Goal: Task Accomplishment & Management: Complete application form

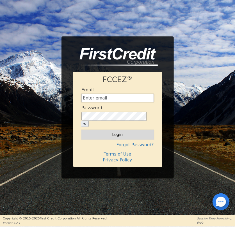
type input "[EMAIL_ADDRESS][DOMAIN_NAME]"
click at [123, 132] on button "Login" at bounding box center [117, 135] width 72 height 10
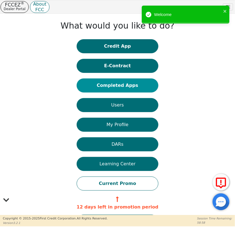
drag, startPoint x: 125, startPoint y: 86, endPoint x: 139, endPoint y: 64, distance: 26.0
click at [126, 86] on button "Completed Apps" at bounding box center [118, 86] width 82 height 14
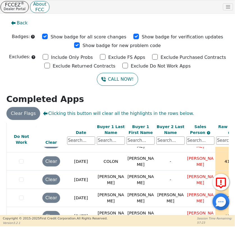
scroll to position [102, 0]
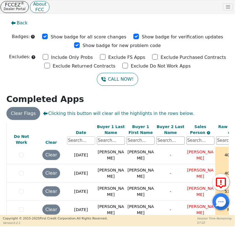
click at [75, 140] on input "text" at bounding box center [81, 141] width 28 height 8
type input "[PERSON_NAME]"
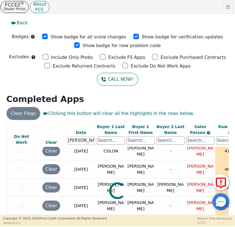
scroll to position [0, 0]
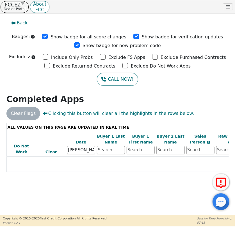
click at [113, 151] on input "text" at bounding box center [111, 150] width 28 height 8
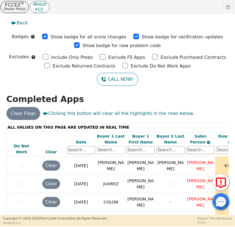
click at [113, 151] on input "text" at bounding box center [111, 150] width 28 height 8
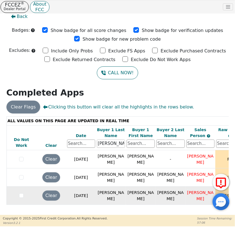
scroll to position [10, 0]
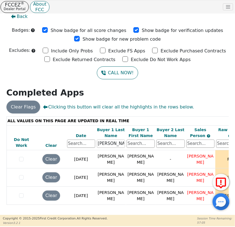
type input "[PERSON_NAME]"
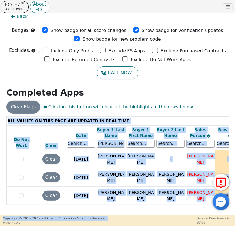
drag, startPoint x: 78, startPoint y: 209, endPoint x: 126, endPoint y: 213, distance: 48.4
click at [126, 213] on div "FCCEZ ® Dealer Portal About FCC Dealer: 4226A User Role : Secondary 4226A: [PER…" at bounding box center [117, 113] width 235 height 227
click at [101, 205] on td at bounding box center [65, 208] width 119 height 6
click at [102, 211] on div "ALL VALUES ON THIS PAGE ARE UPDATED IN REAL TIME VERIFICATION STATUS Do Not Wor…" at bounding box center [117, 165] width 226 height 99
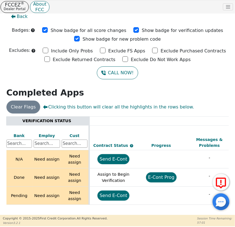
scroll to position [0, 240]
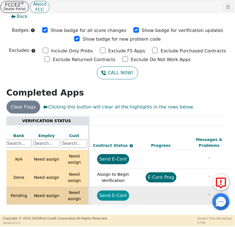
click at [110, 192] on button "Send E-Cont" at bounding box center [113, 196] width 32 height 10
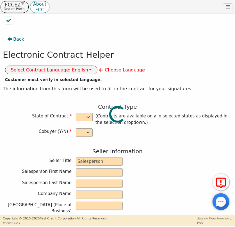
select select "y"
type input "CREDIT ANALYST"
type input "[PERSON_NAME]"
type input "DIAMOND PERFECT. DBA AQUAFEEL"
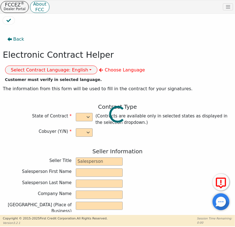
type input "[STREET_ADDRESS]"
type input "WAKE FOREST"
select select "NC"
type input "27587"
type input "[PERSON_NAME]"
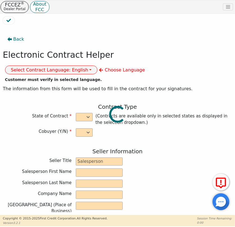
type input "[PERSON_NAME]"
type input "[STREET_ADDRESS]"
type input "[GEOGRAPHIC_DATA]"
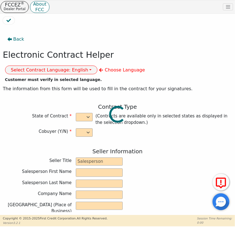
select select "MA"
type input "01420"
type input "[DATE]"
type input "10.99"
type input "[DATE]"
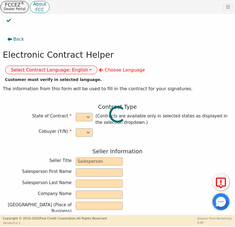
type input "72"
type input "0"
type input "8790.00"
type input "0.00"
type input "8790.00"
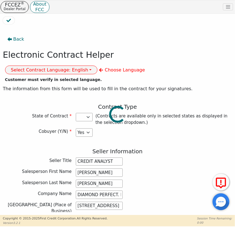
select select "MA"
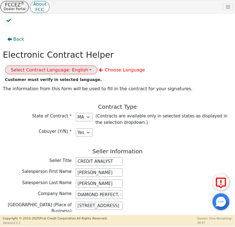
click at [98, 66] on button "Select Contract Language: English" at bounding box center [51, 70] width 93 height 9
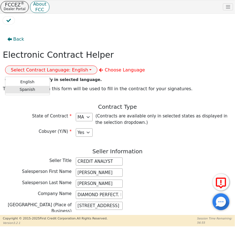
click at [50, 86] on link "Spanish" at bounding box center [27, 90] width 44 height 8
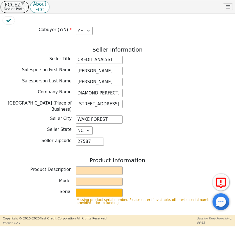
scroll to position [153, 0]
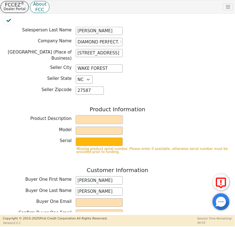
click at [92, 117] on input "text" at bounding box center [99, 120] width 47 height 8
type input "WATER PURIFICATION SYSTEM"
select select "NJ"
type input "AQUAFEEL"
type input "W525"
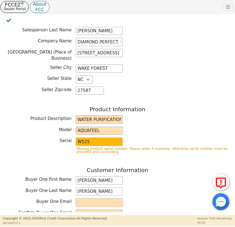
type input "[EMAIL_ADDRESS][DOMAIN_NAME]"
type input "[GEOGRAPHIC_DATA]"
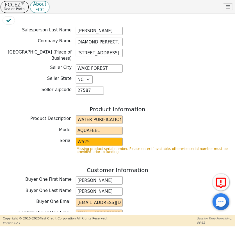
select select "NJ"
type input "[DATE]"
type input "0.00"
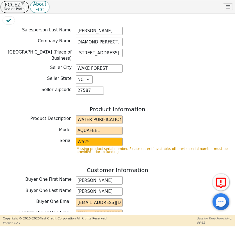
type input "167.26"
select select "NJ"
type input "12042.72"
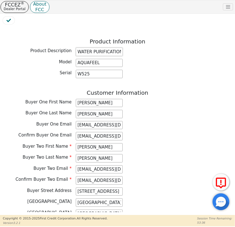
scroll to position [229, 0]
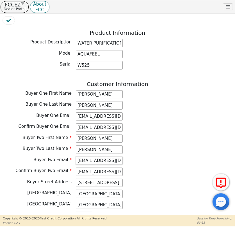
drag, startPoint x: 116, startPoint y: 159, endPoint x: 70, endPoint y: 158, distance: 45.4
click at [70, 158] on div "Buyer Two Email [EMAIL_ADDRESS][DOMAIN_NAME]" at bounding box center [117, 161] width 229 height 8
paste input "Delgadoluis7779@gmai"
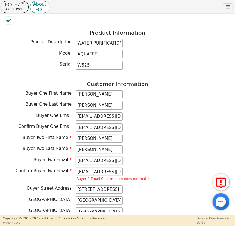
scroll to position [0, 10]
type input "[EMAIL_ADDRESS][DOMAIN_NAME]"
click at [156, 149] on div "Buyer Two Last Name [PERSON_NAME]" at bounding box center [117, 150] width 229 height 8
drag, startPoint x: 119, startPoint y: 167, endPoint x: 63, endPoint y: 169, distance: 56.7
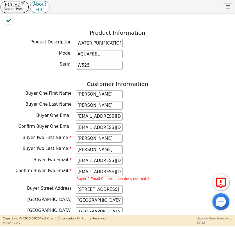
click at [63, 169] on div "Confirm Buyer Two Email [EMAIL_ADDRESS][DOMAIN_NAME] Buyer 2 Email Confirmation…" at bounding box center [117, 175] width 229 height 15
paste input "Delgadoluis7779@gmai"
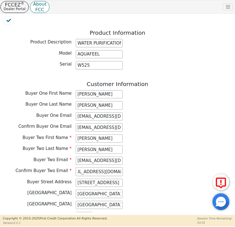
type input "[EMAIL_ADDRESS][DOMAIN_NAME]"
click at [153, 146] on div "Buyer Two Last Name [PERSON_NAME]" at bounding box center [117, 150] width 229 height 8
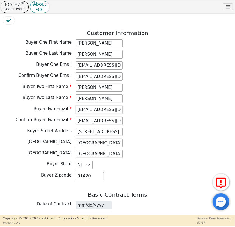
scroll to position [0, 11]
drag, startPoint x: 80, startPoint y: 106, endPoint x: 126, endPoint y: 108, distance: 46.3
click at [126, 108] on div "Buyer Two Email [EMAIL_ADDRESS][DOMAIN_NAME]" at bounding box center [117, 110] width 229 height 8
drag, startPoint x: 140, startPoint y: 99, endPoint x: 137, endPoint y: 99, distance: 2.8
click at [140, 99] on div "Buyer Two Last Name [PERSON_NAME]" at bounding box center [117, 99] width 229 height 10
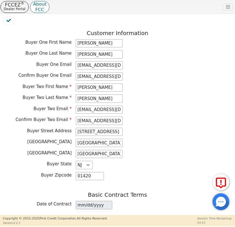
scroll to position [0, 11]
drag, startPoint x: 89, startPoint y: 64, endPoint x: 128, endPoint y: 66, distance: 39.4
click at [128, 66] on div "Buyer One Email [EMAIL_ADDRESS][DOMAIN_NAME]" at bounding box center [117, 66] width 229 height 10
paste input "[EMAIL_ADDRESS]"
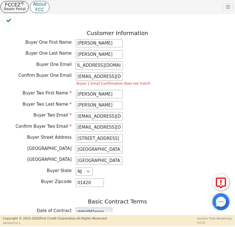
scroll to position [0, 7]
type input "[EMAIL_ADDRESS][DOMAIN_NAME]"
drag, startPoint x: 76, startPoint y: 73, endPoint x: 145, endPoint y: 76, distance: 68.5
click at [145, 76] on div "[EMAIL_ADDRESS][DOMAIN_NAME] Buyer 1 Email Confirmation does not match" at bounding box center [113, 79] width 75 height 15
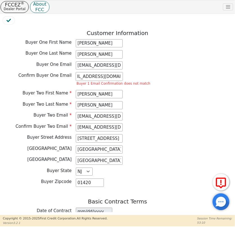
paste input "[EMAIL_ADDRESS]"
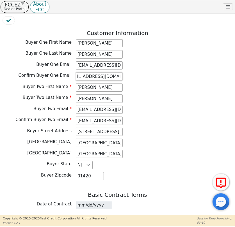
scroll to position [0, 7]
type input "[EMAIL_ADDRESS][DOMAIN_NAME]"
click at [191, 73] on div "Confirm Buyer One Email [EMAIL_ADDRESS][DOMAIN_NAME]" at bounding box center [117, 76] width 229 height 8
click at [95, 150] on input "[GEOGRAPHIC_DATA]" at bounding box center [99, 154] width 47 height 8
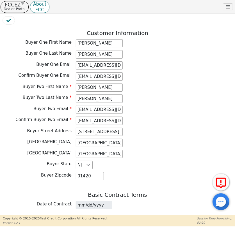
click at [123, 151] on div "[GEOGRAPHIC_DATA] [GEOGRAPHIC_DATA]" at bounding box center [117, 154] width 229 height 8
drag, startPoint x: 115, startPoint y: 151, endPoint x: 55, endPoint y: 150, distance: 60.0
click at [55, 150] on div "[GEOGRAPHIC_DATA] [GEOGRAPHIC_DATA]" at bounding box center [117, 154] width 229 height 8
click at [83, 153] on input "[GEOGRAPHIC_DATA]" at bounding box center [99, 154] width 47 height 8
drag, startPoint x: 91, startPoint y: 150, endPoint x: 77, endPoint y: 149, distance: 13.2
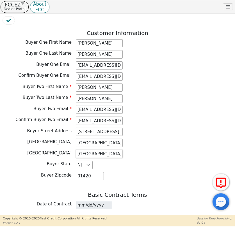
click at [77, 150] on input "[GEOGRAPHIC_DATA]" at bounding box center [99, 154] width 47 height 8
drag, startPoint x: 102, startPoint y: 147, endPoint x: 122, endPoint y: 149, distance: 20.3
click at [122, 150] on div "Buyer County [GEOGRAPHIC_DATA]" at bounding box center [117, 154] width 229 height 8
type input "[GEOGRAPHIC_DATA]"
click at [150, 154] on div "[GEOGRAPHIC_DATA] [GEOGRAPHIC_DATA]" at bounding box center [117, 155] width 229 height 10
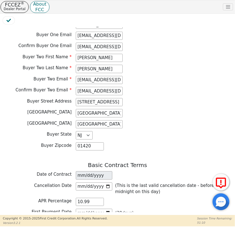
scroll to position [357, 0]
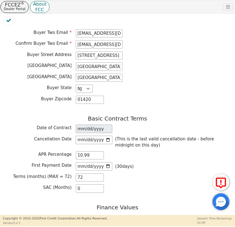
click at [107, 137] on input "[DATE]" at bounding box center [94, 140] width 36 height 8
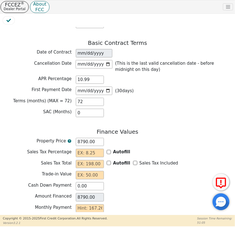
scroll to position [433, 0]
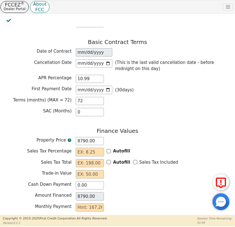
click at [97, 148] on input "text" at bounding box center [90, 152] width 28 height 8
type input "0.00"
click at [87, 171] on input "text" at bounding box center [90, 174] width 28 height 8
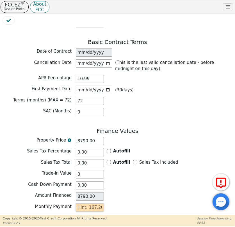
type input "0.00"
click at [82, 205] on input "text" at bounding box center [90, 208] width 28 height 8
type input "2"
type input "144.00"
type input "0.00"
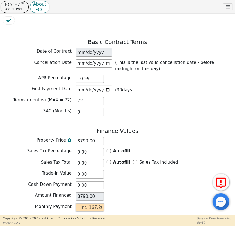
type input "1"
type input "72.00"
type input "16"
type input "1152.00"
type input "167"
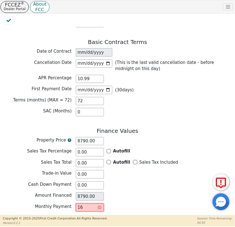
type input "12024.00"
type input "167.2"
type input "12038.40"
type input "167.26"
type input "12042.72"
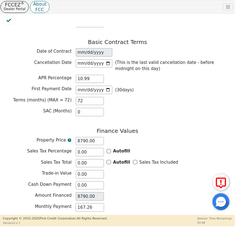
type input "167.26"
click at [116, 195] on div "Amount Financed 8790.00" at bounding box center [117, 196] width 229 height 8
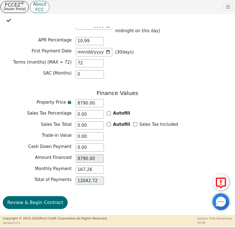
scroll to position [472, 0]
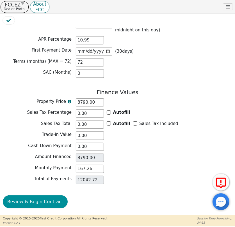
click at [34, 197] on button "Review & Begin Contract" at bounding box center [35, 201] width 65 height 13
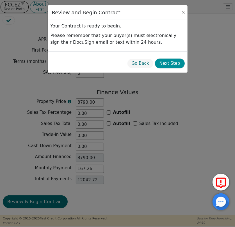
click at [179, 63] on button "Next Step" at bounding box center [170, 64] width 30 height 10
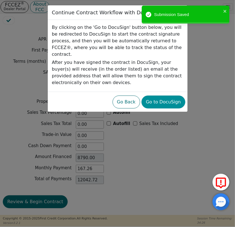
click at [164, 96] on button "Go to DocuSign" at bounding box center [163, 102] width 44 height 13
